Goal: Task Accomplishment & Management: Complete application form

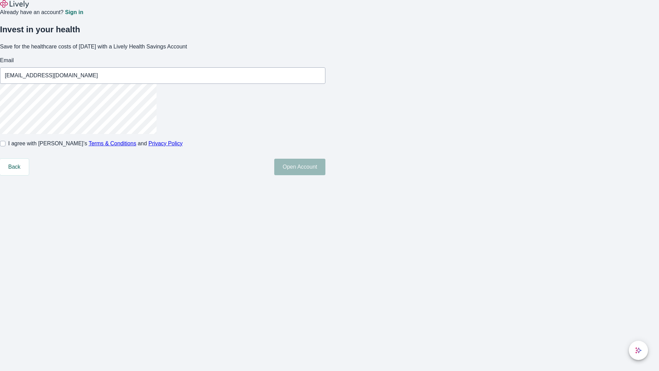
click at [5, 146] on input "I agree with Lively’s Terms & Conditions and Privacy Policy" at bounding box center [2, 143] width 5 height 5
checkbox input "true"
click at [326, 175] on button "Open Account" at bounding box center [299, 167] width 51 height 16
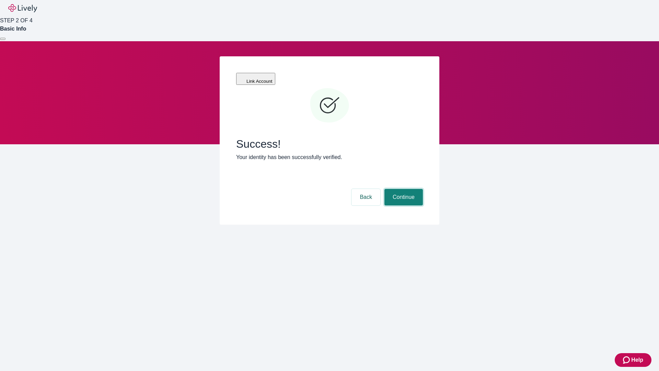
click at [403, 189] on button "Continue" at bounding box center [404, 197] width 38 height 16
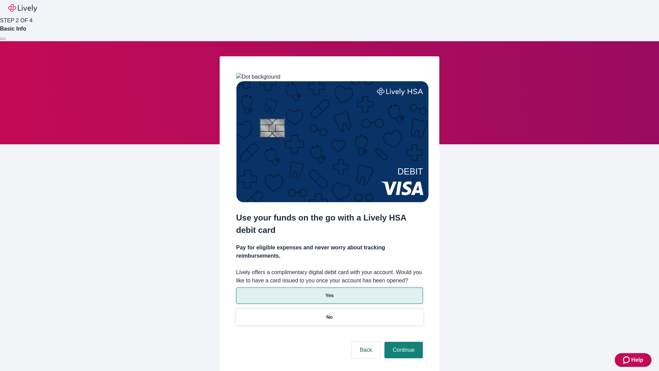
click at [329, 292] on p "Yes" at bounding box center [330, 295] width 8 height 7
click at [403, 342] on button "Continue" at bounding box center [404, 350] width 38 height 16
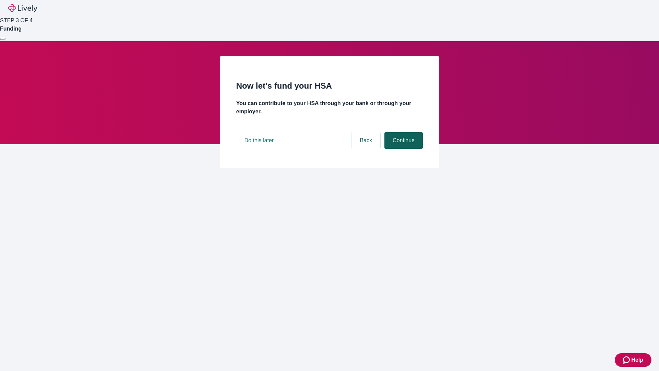
click at [403, 149] on button "Continue" at bounding box center [404, 140] width 38 height 16
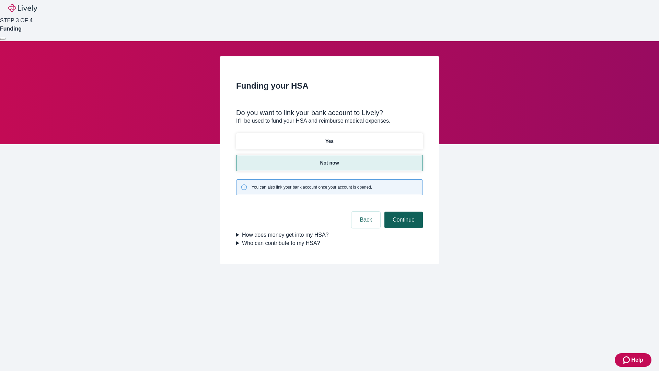
click at [403, 212] on button "Continue" at bounding box center [404, 220] width 38 height 16
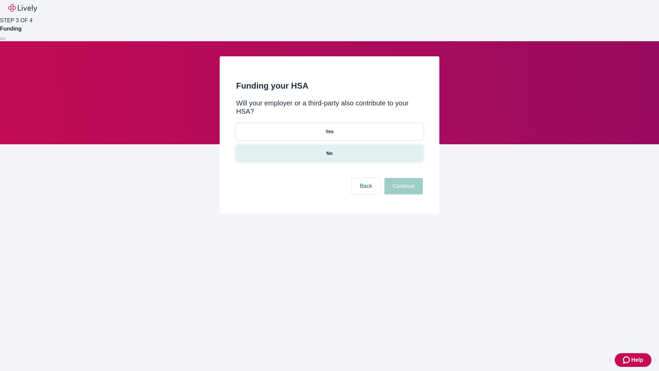
click at [329, 150] on p "No" at bounding box center [330, 153] width 7 height 7
click at [403, 178] on button "Continue" at bounding box center [404, 186] width 38 height 16
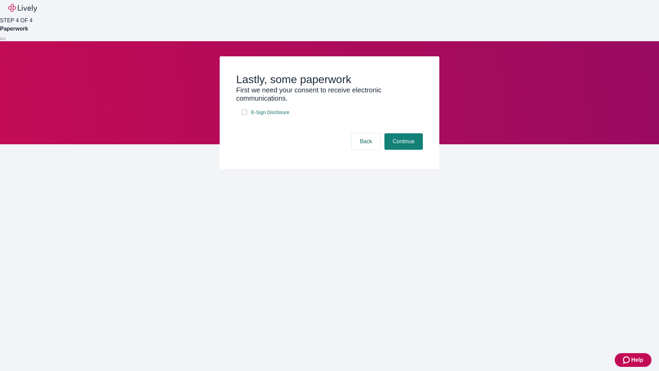
click at [244, 115] on input "E-Sign Disclosure" at bounding box center [244, 112] width 5 height 5
checkbox input "true"
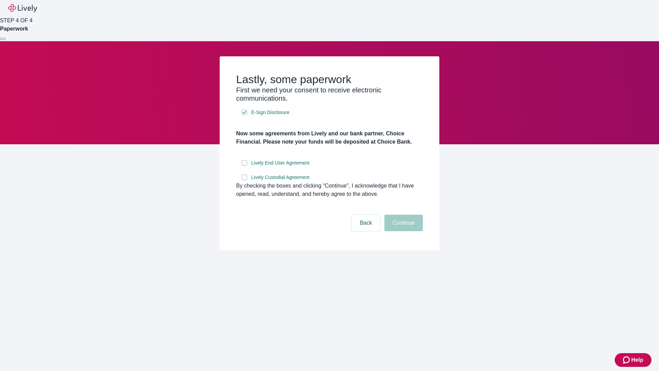
click at [244, 166] on input "Lively End User Agreement" at bounding box center [244, 162] width 5 height 5
checkbox input "true"
click at [244, 180] on input "Lively Custodial Agreement" at bounding box center [244, 176] width 5 height 5
checkbox input "true"
click at [403, 231] on button "Continue" at bounding box center [404, 223] width 38 height 16
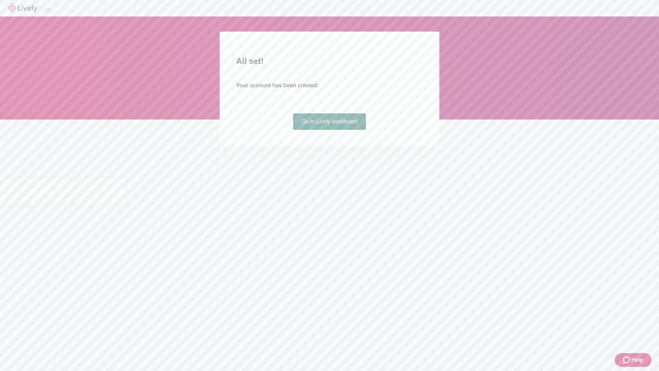
click at [329, 130] on link "Go to Lively dashboard" at bounding box center [329, 121] width 73 height 16
